Goal: Complete application form

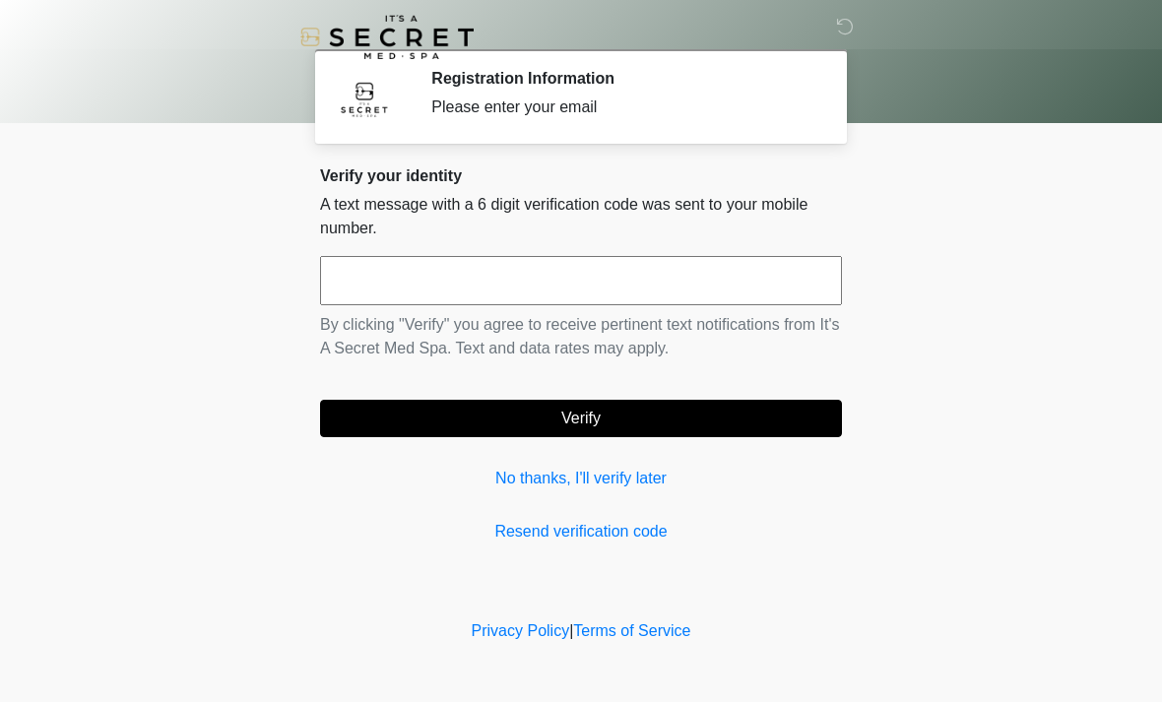
click at [561, 281] on input "text" at bounding box center [581, 280] width 522 height 49
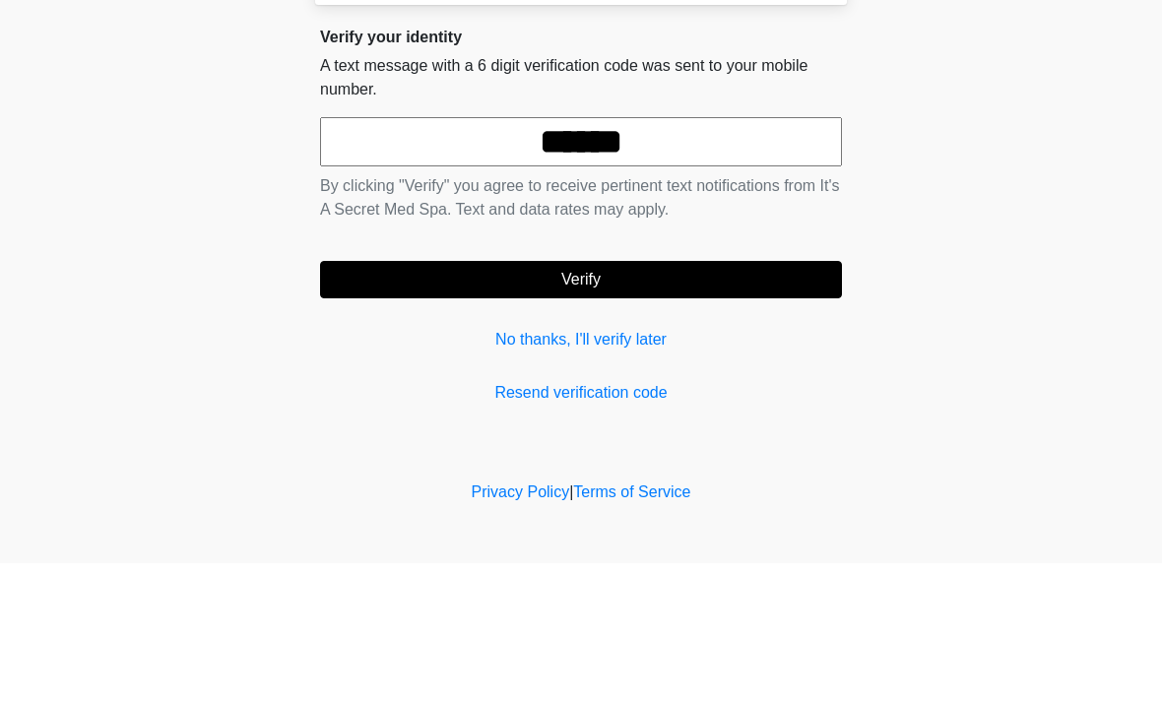
type input "******"
click at [643, 400] on button "Verify" at bounding box center [581, 418] width 522 height 37
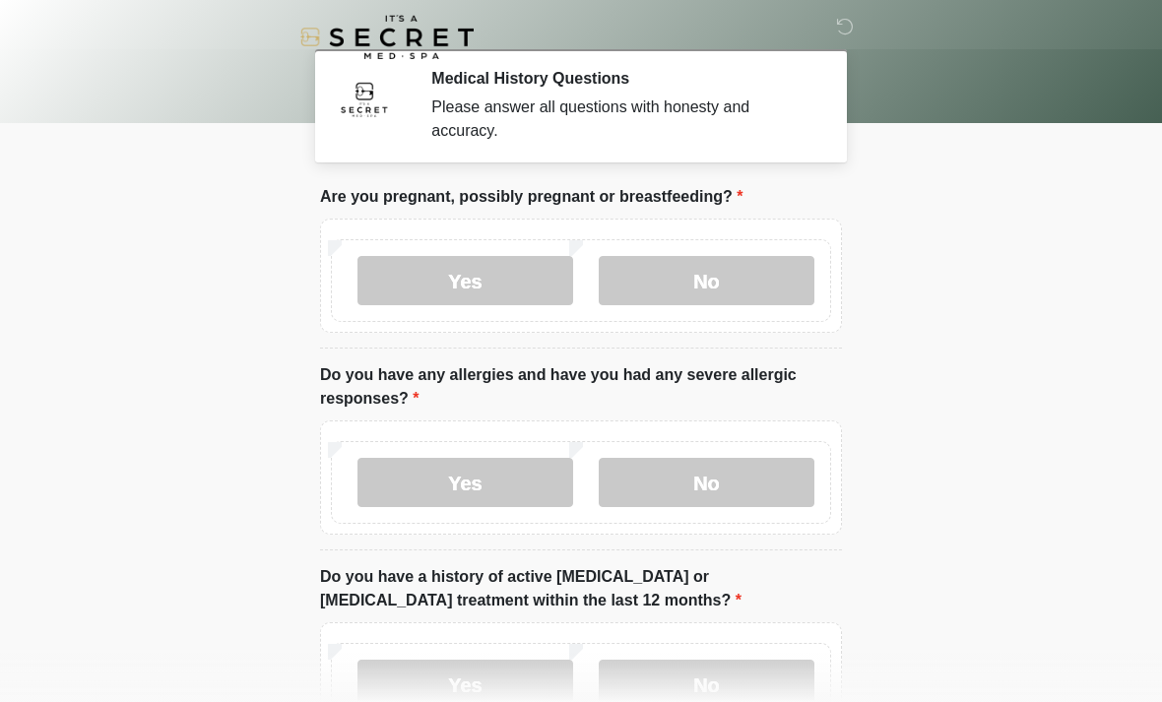
click at [723, 279] on label "No" at bounding box center [707, 280] width 216 height 49
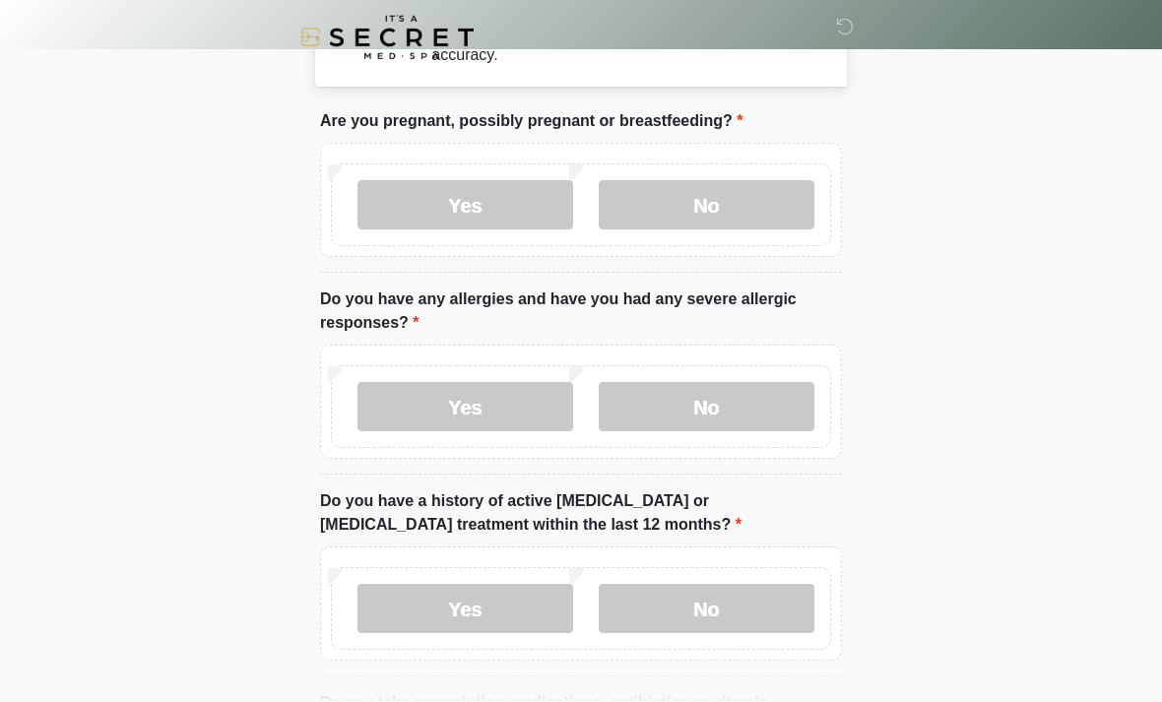
scroll to position [87, 0]
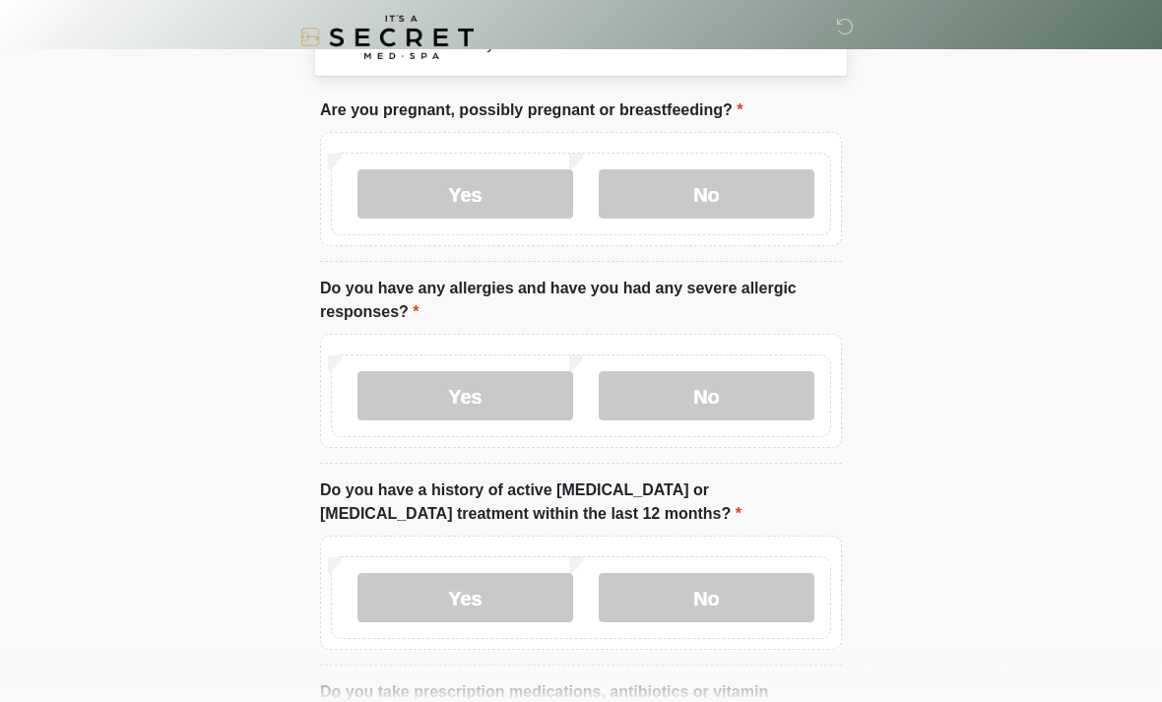
click at [705, 397] on label "No" at bounding box center [707, 395] width 216 height 49
click at [678, 591] on label "No" at bounding box center [707, 597] width 216 height 49
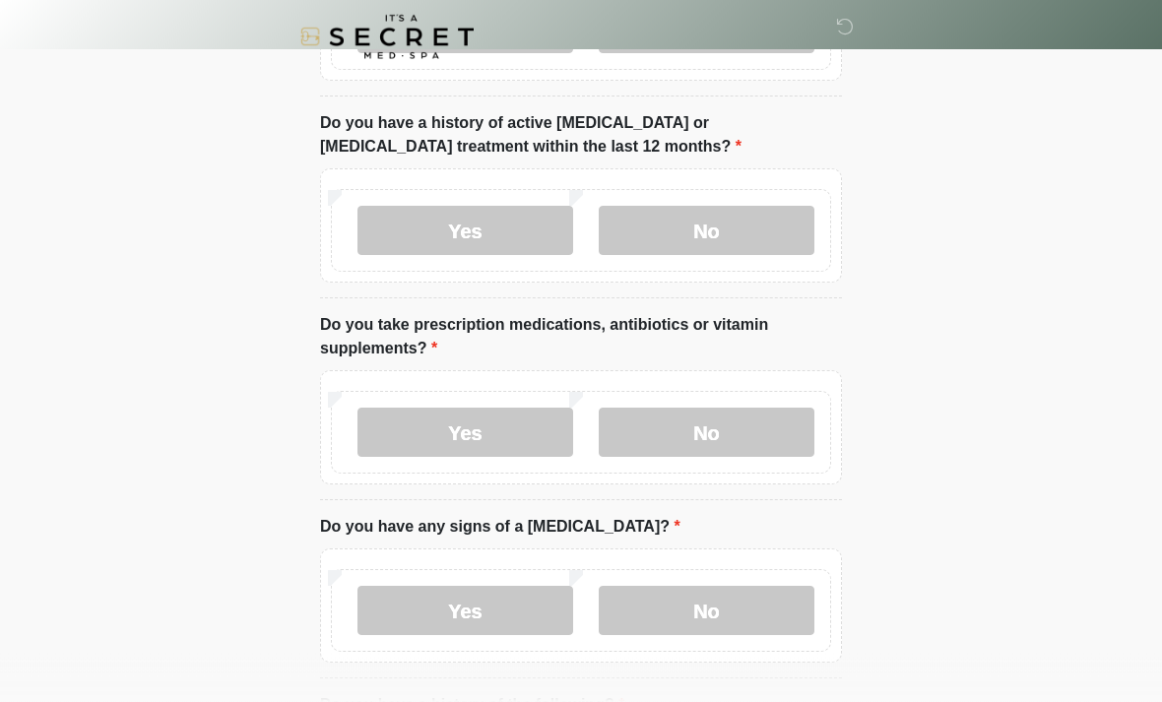
scroll to position [460, 0]
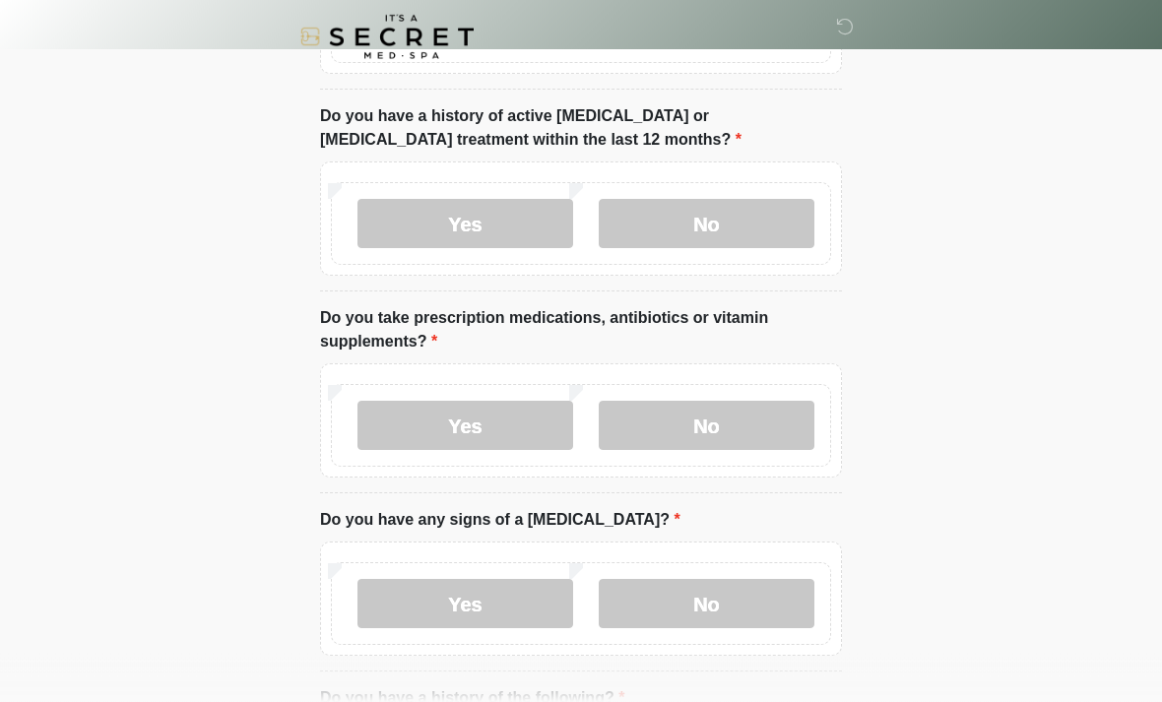
click at [555, 420] on label "Yes" at bounding box center [466, 426] width 216 height 49
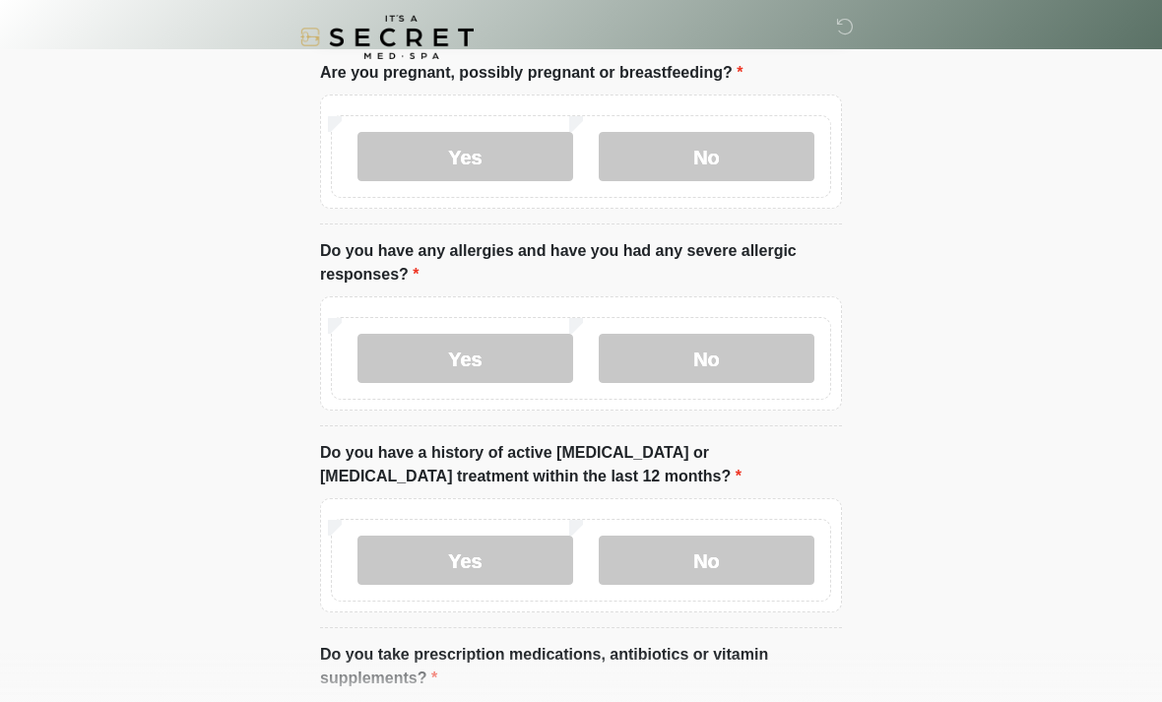
scroll to position [125, 0]
click at [554, 362] on label "Yes" at bounding box center [466, 357] width 216 height 49
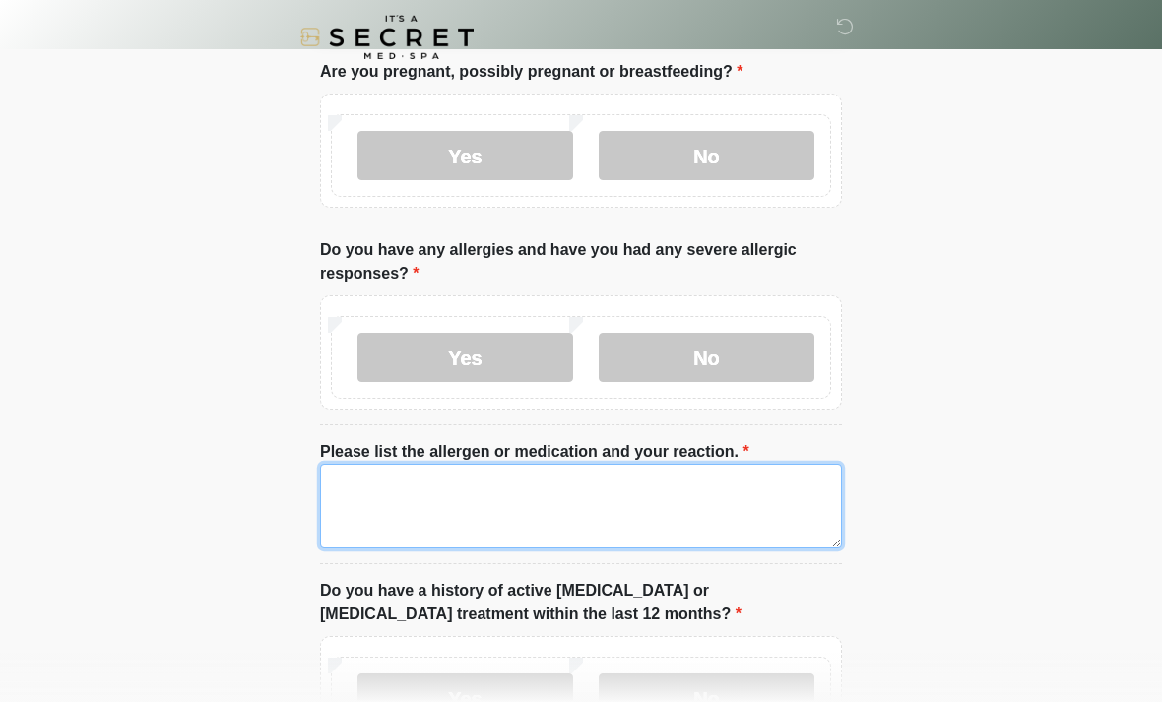
click at [605, 501] on textarea "Please list the allergen or medication and your reaction." at bounding box center [581, 506] width 522 height 85
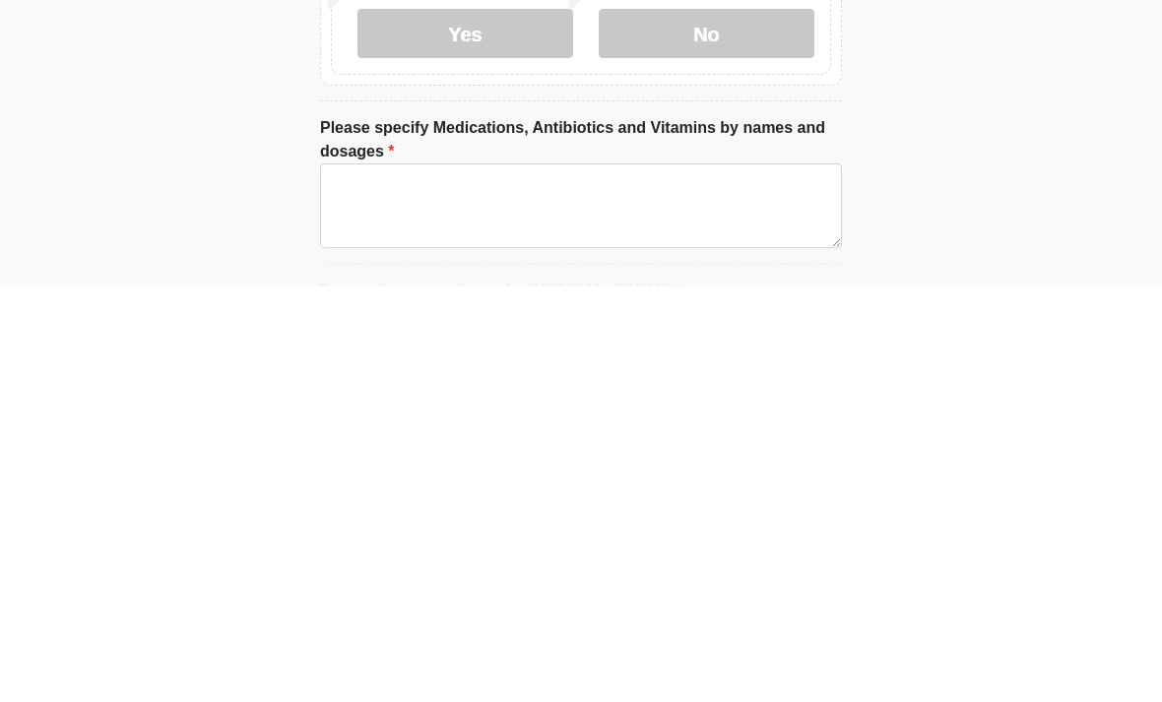
scroll to position [587, 0]
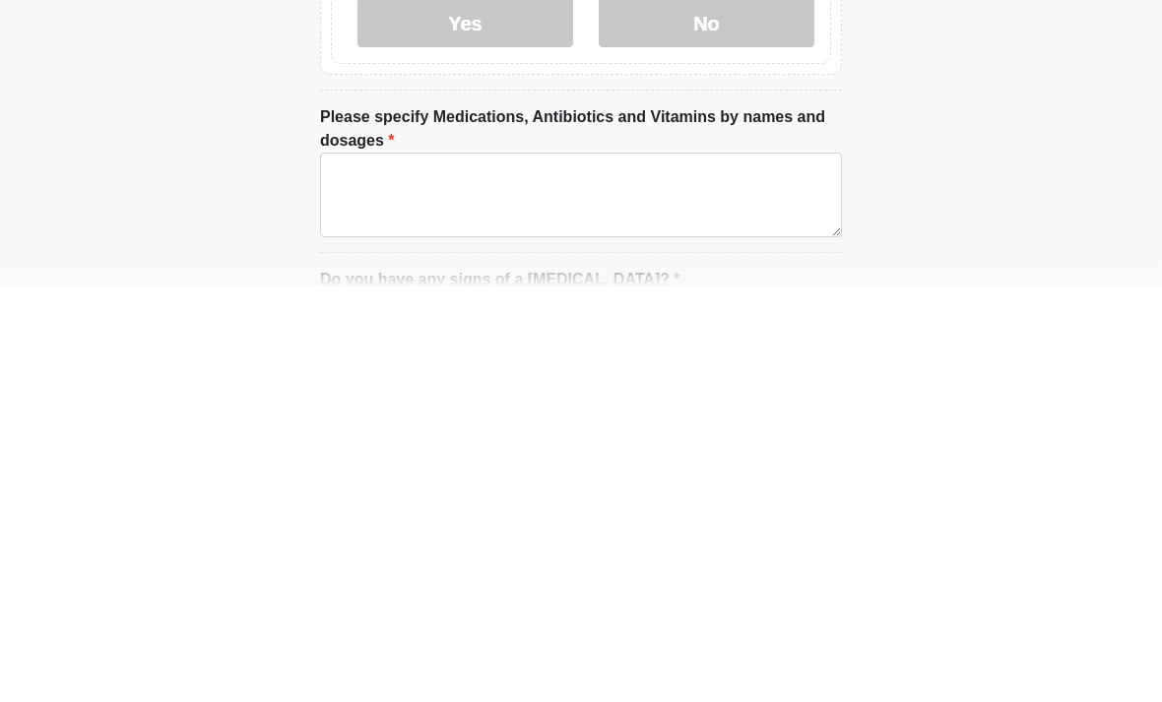
type textarea "**********"
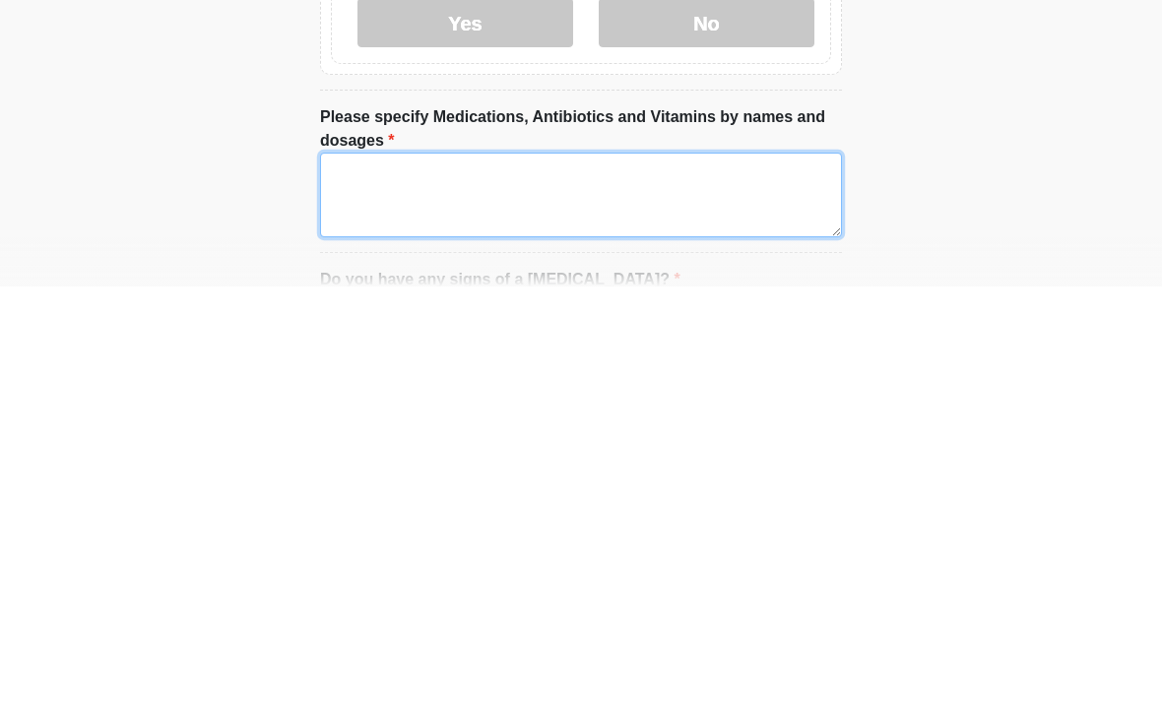
click at [752, 568] on textarea "Please specify Medications, Antibiotics and Vitamins by names and dosages" at bounding box center [581, 610] width 522 height 85
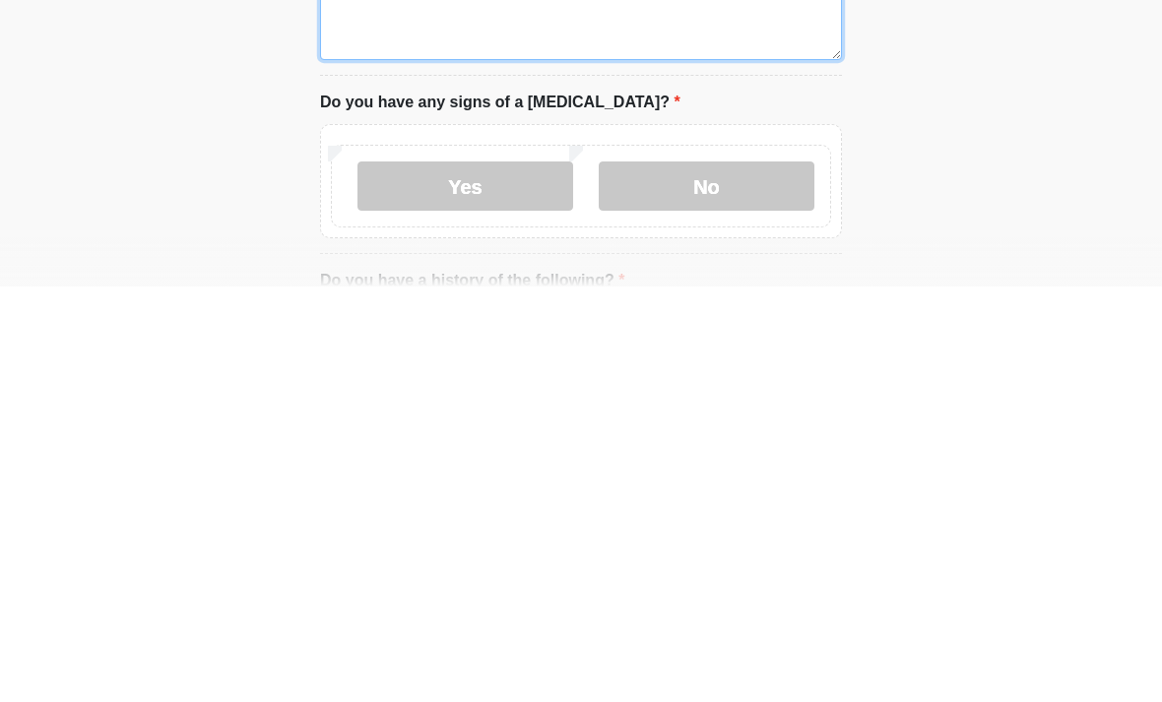
scroll to position [777, 0]
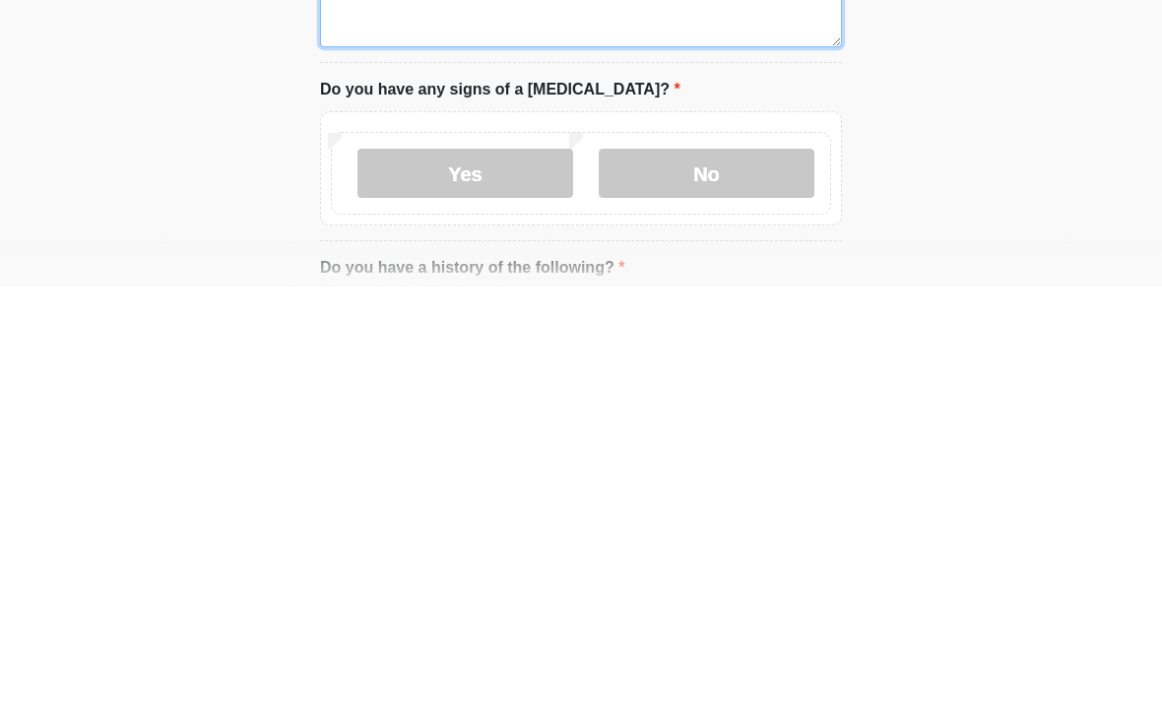
type textarea "**********"
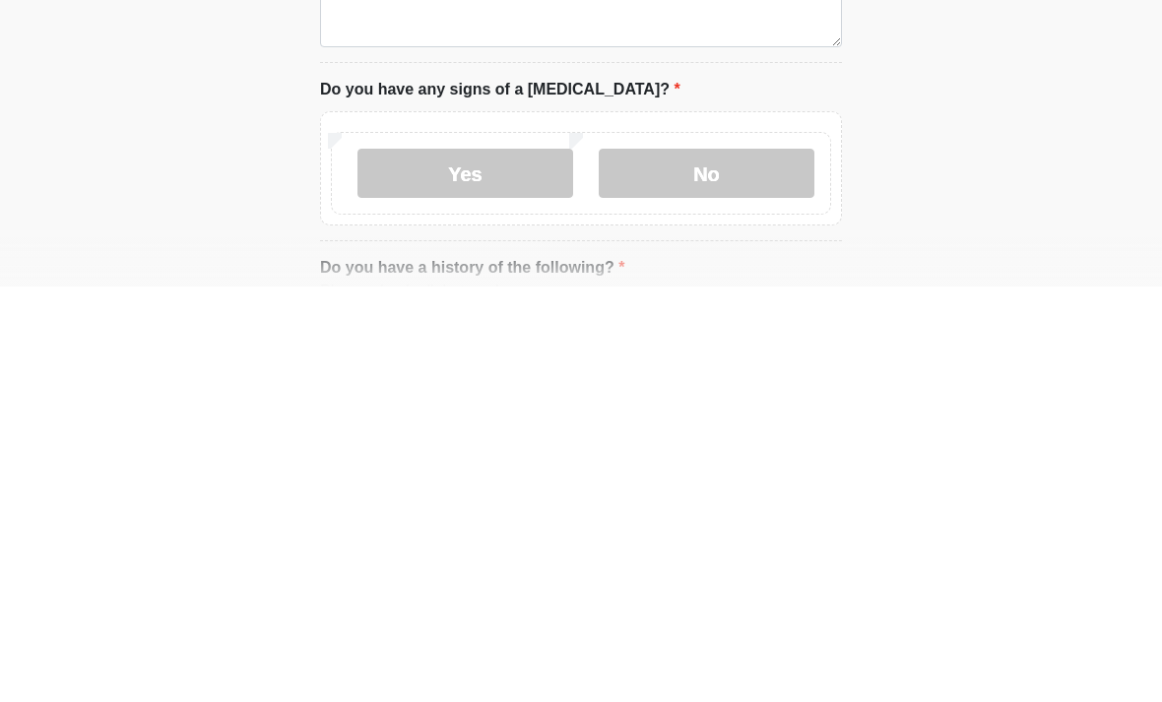
click at [742, 564] on label "No" at bounding box center [707, 588] width 216 height 49
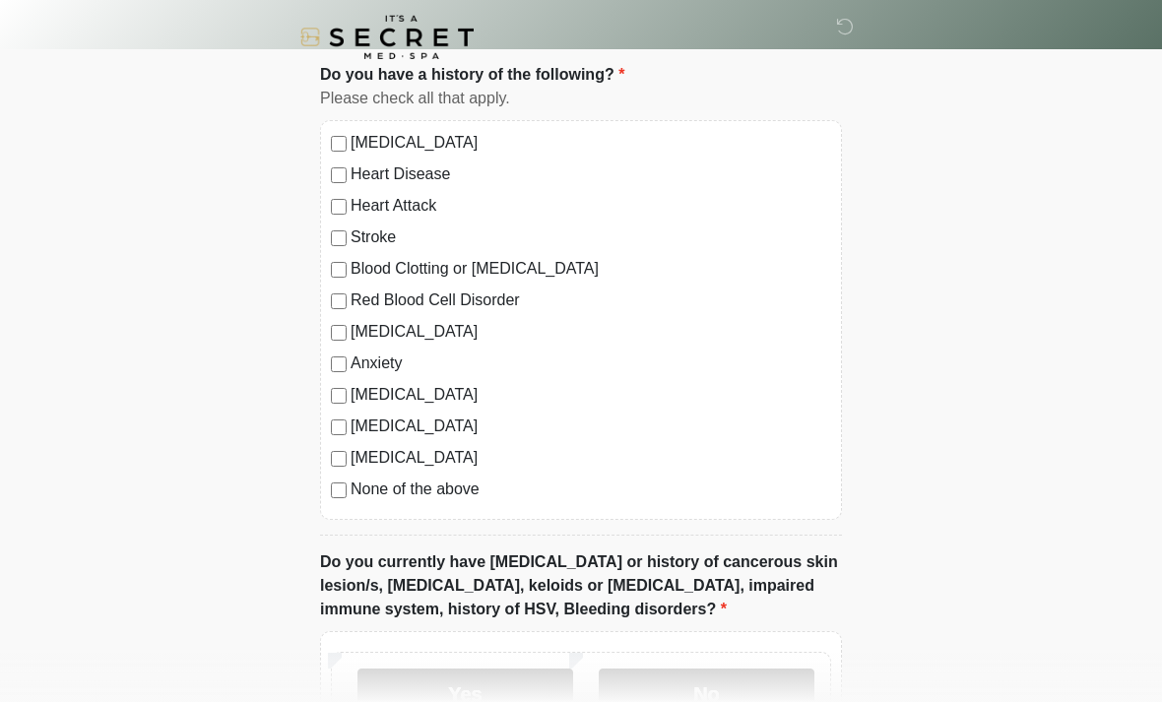
scroll to position [1378, 0]
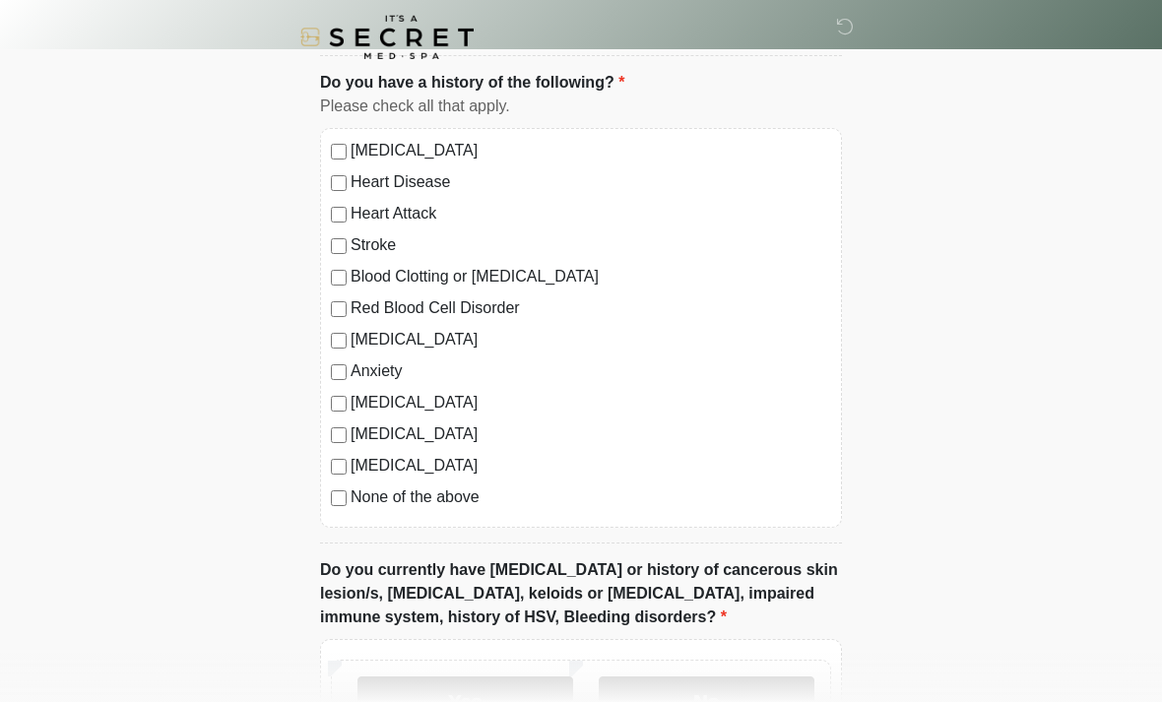
click at [353, 367] on label "Anxiety" at bounding box center [591, 372] width 481 height 24
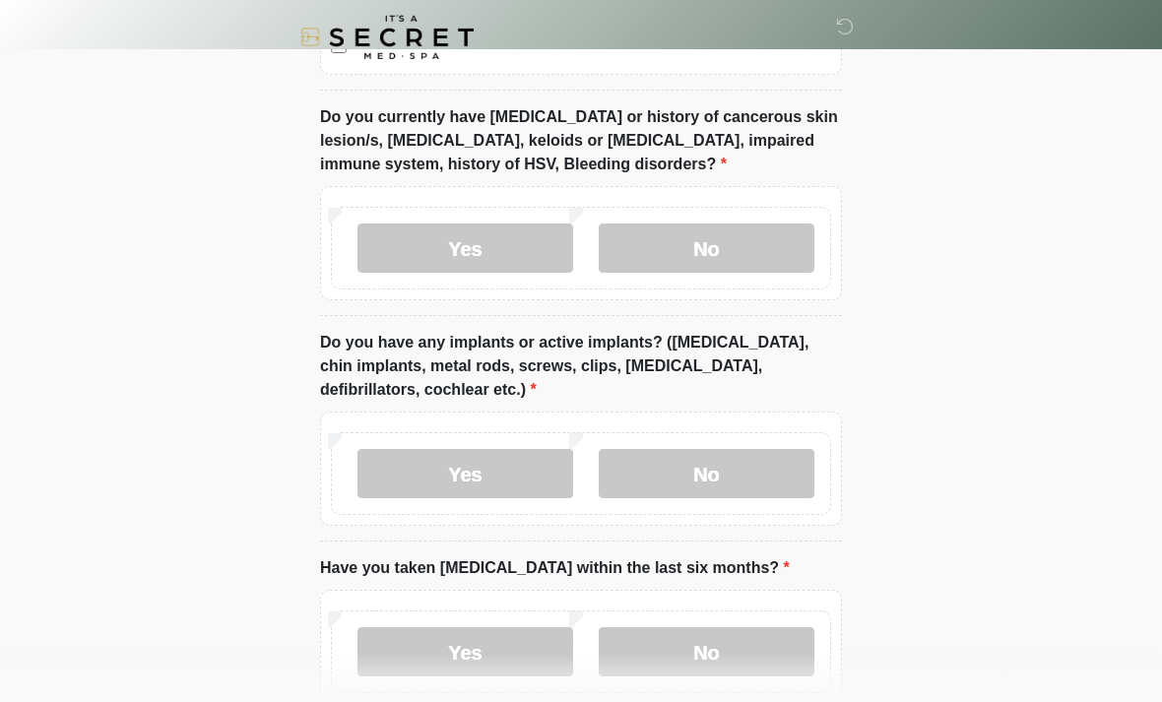
scroll to position [1842, 0]
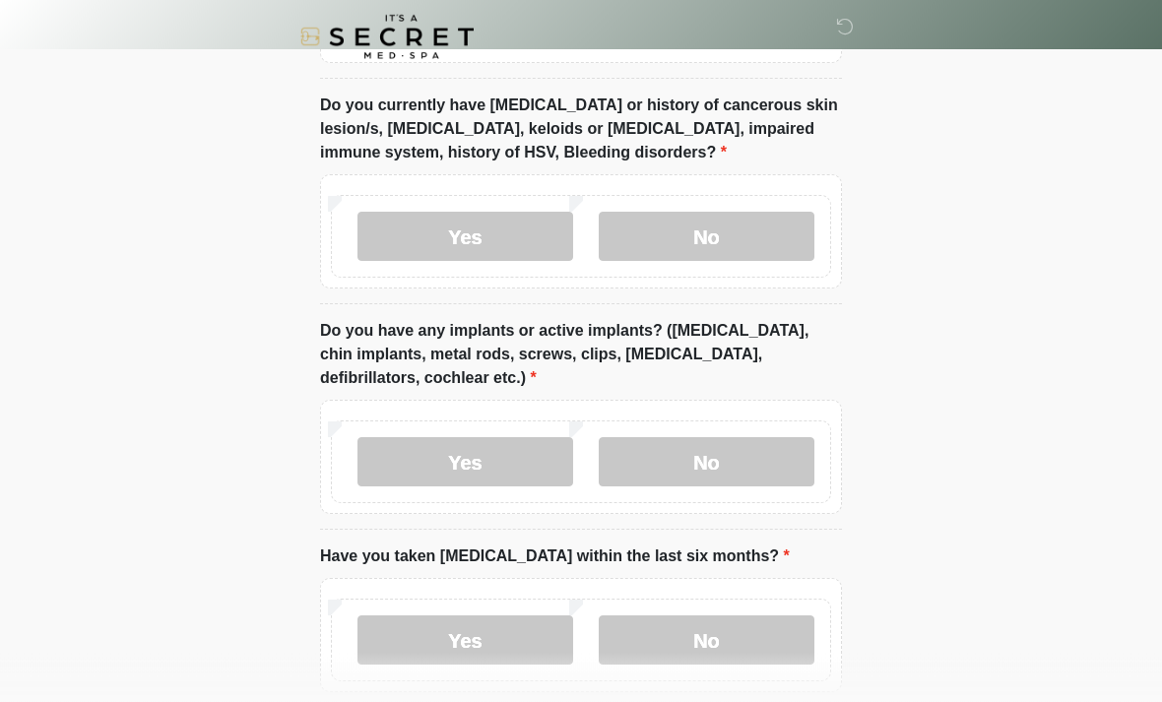
click at [705, 228] on label "No" at bounding box center [707, 237] width 216 height 49
click at [706, 451] on label "No" at bounding box center [707, 461] width 216 height 49
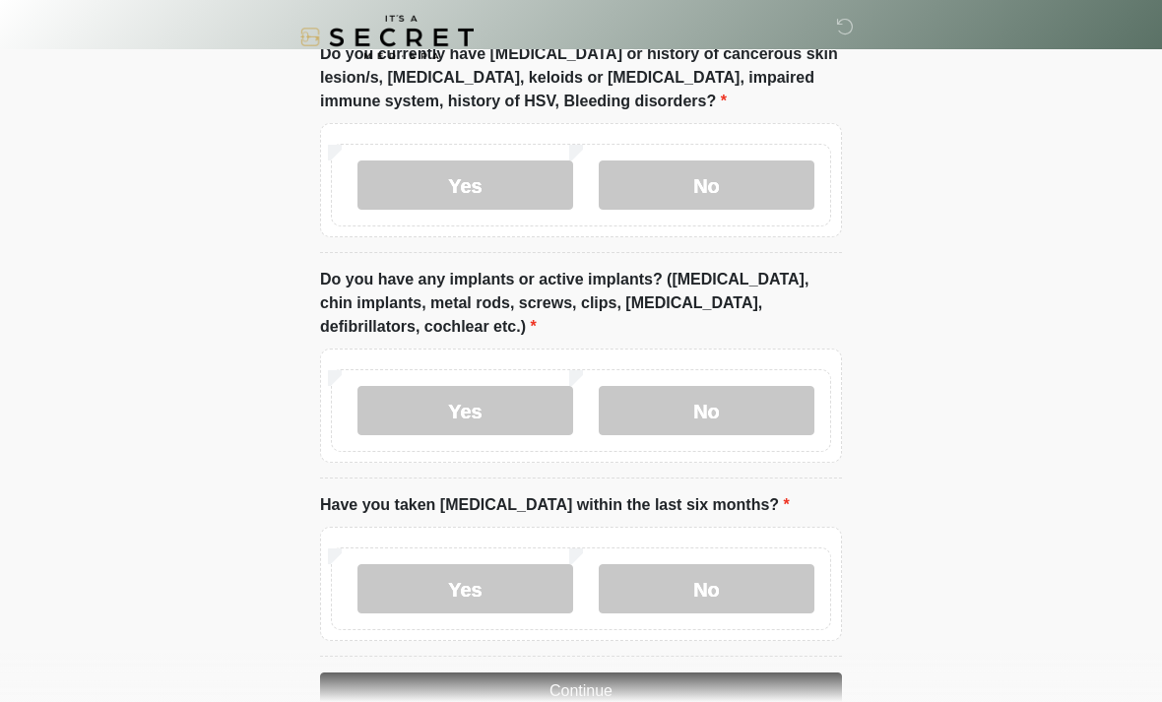
scroll to position [1940, 0]
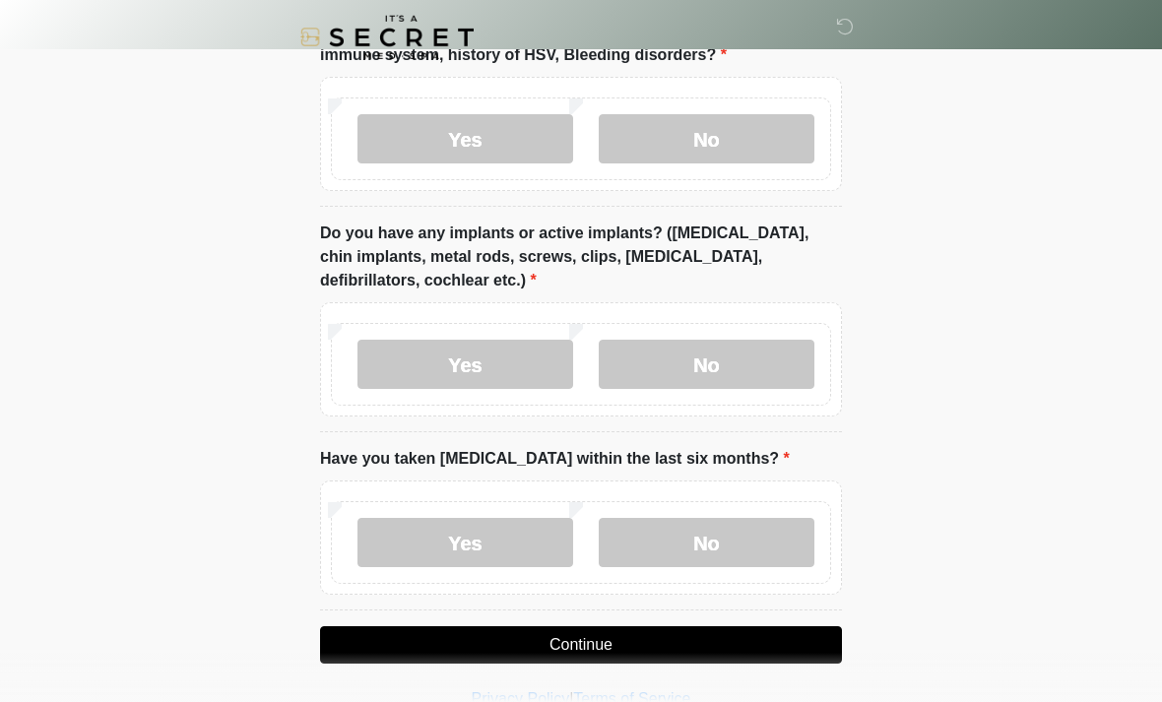
click at [741, 536] on label "No" at bounding box center [707, 542] width 216 height 49
click at [678, 637] on button "Continue" at bounding box center [581, 644] width 522 height 37
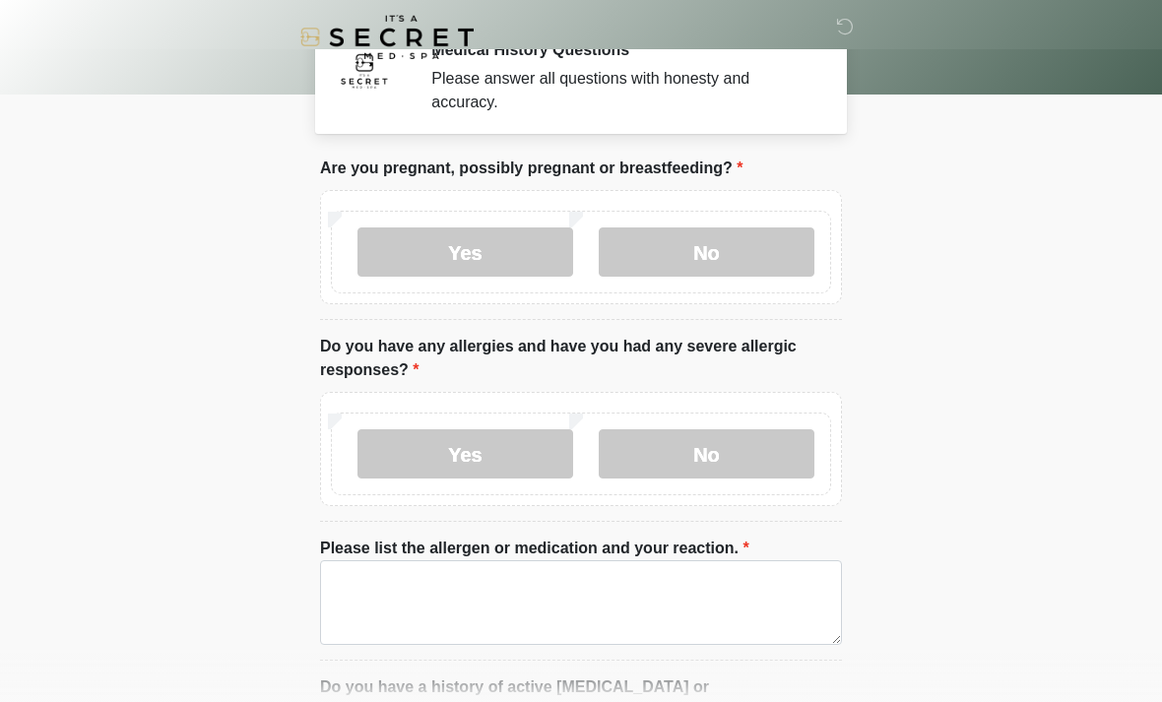
scroll to position [0, 0]
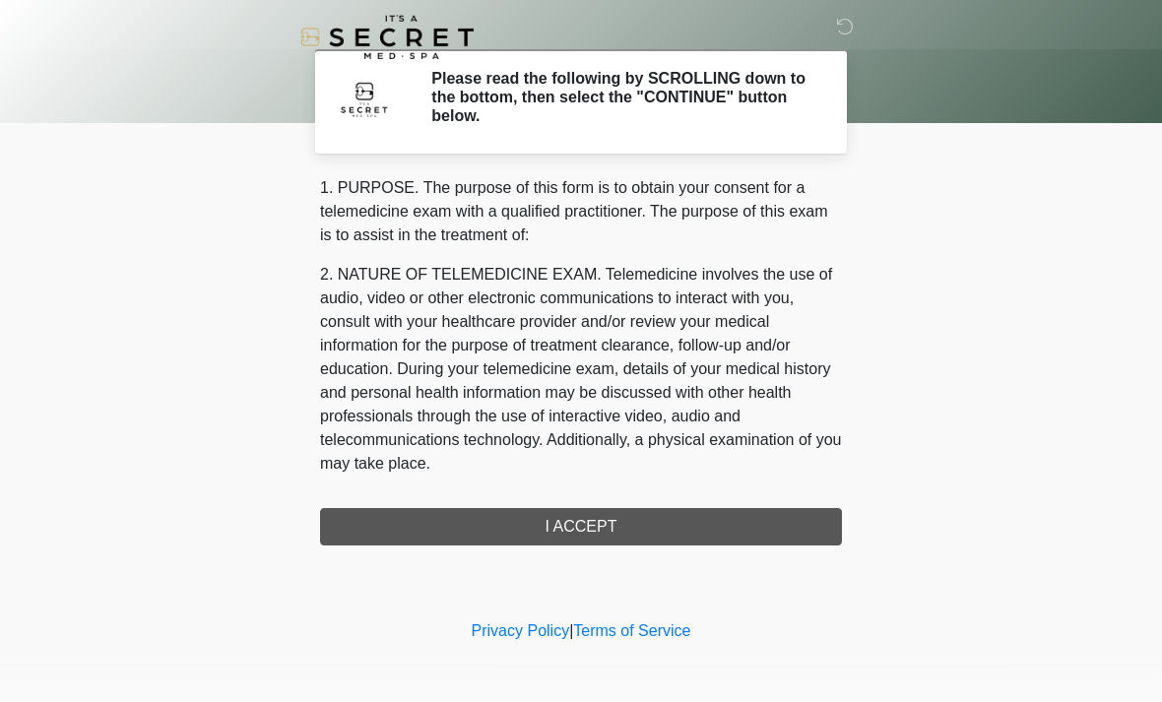
click at [695, 519] on div "1. PURPOSE. The purpose of this form is to obtain your consent for a telemedici…" at bounding box center [581, 360] width 522 height 369
click at [694, 525] on div "1. PURPOSE. The purpose of this form is to obtain your consent for a telemedici…" at bounding box center [581, 360] width 522 height 369
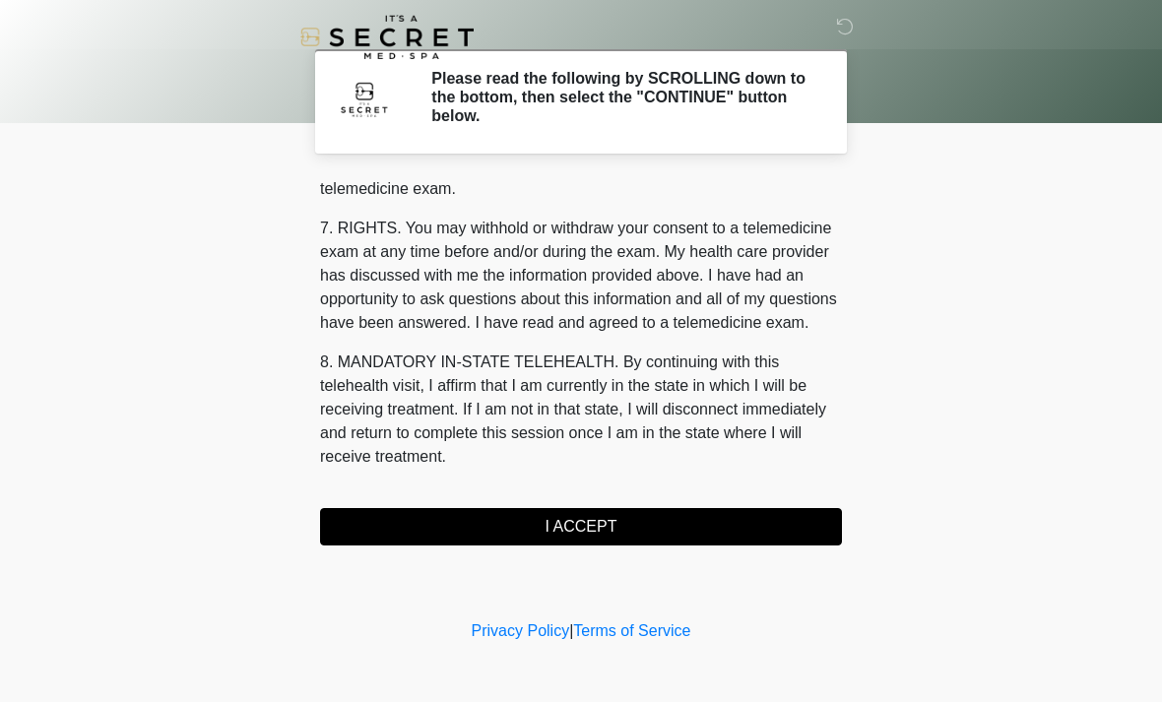
scroll to position [834, 0]
click at [700, 522] on button "I ACCEPT" at bounding box center [581, 526] width 522 height 37
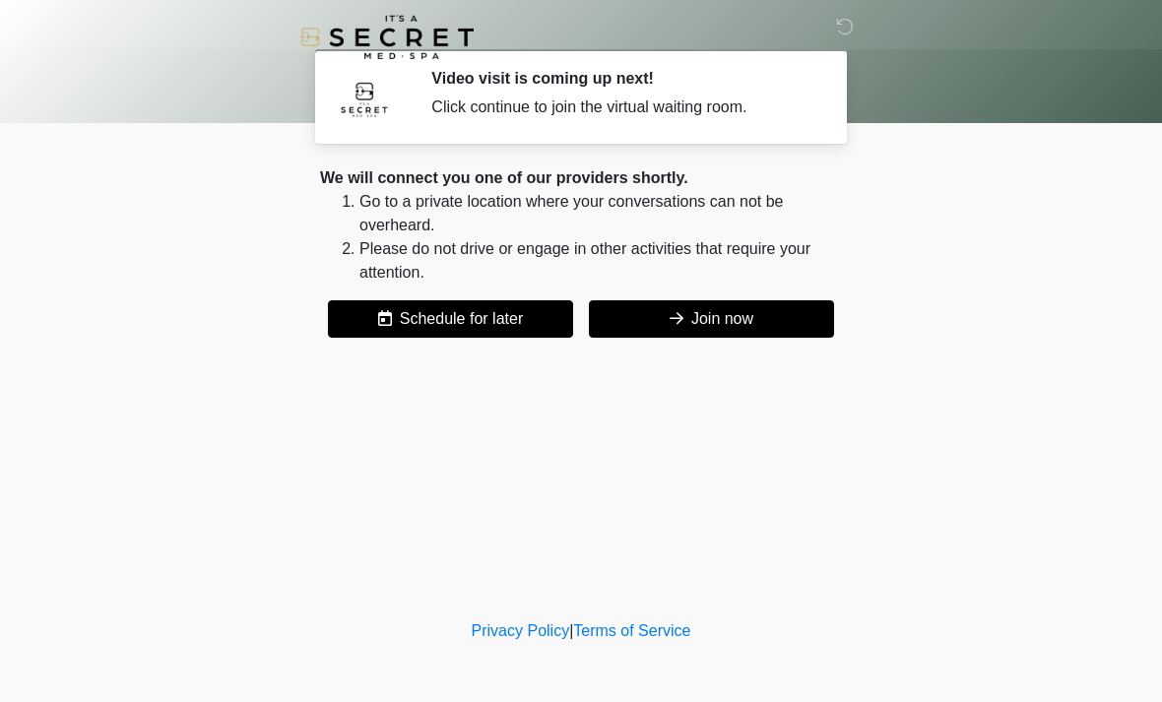
click at [776, 325] on button "Join now" at bounding box center [711, 318] width 245 height 37
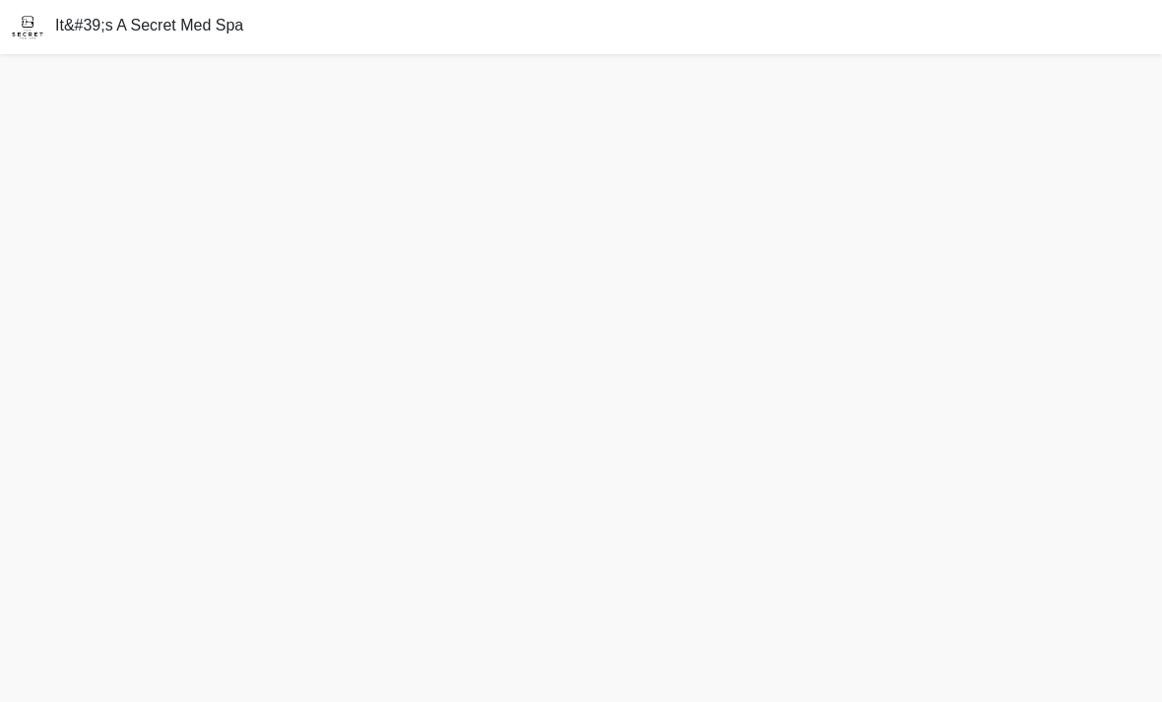
scroll to position [6, 0]
